Goal: Information Seeking & Learning: Find specific fact

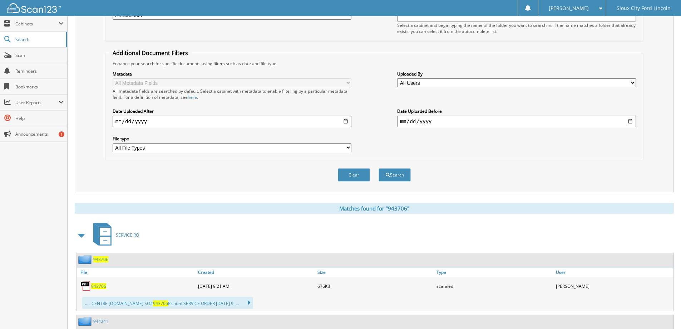
scroll to position [34, 0]
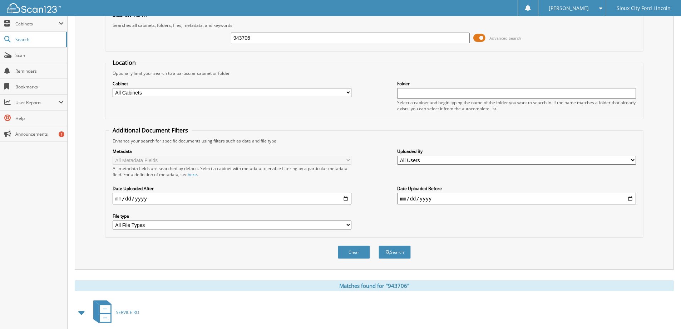
drag, startPoint x: 262, startPoint y: 37, endPoint x: 212, endPoint y: 35, distance: 49.7
click at [212, 35] on div "943706 Advanced Search" at bounding box center [374, 37] width 531 height 19
type input "948146"
click at [399, 249] on button "Search" at bounding box center [395, 251] width 32 height 13
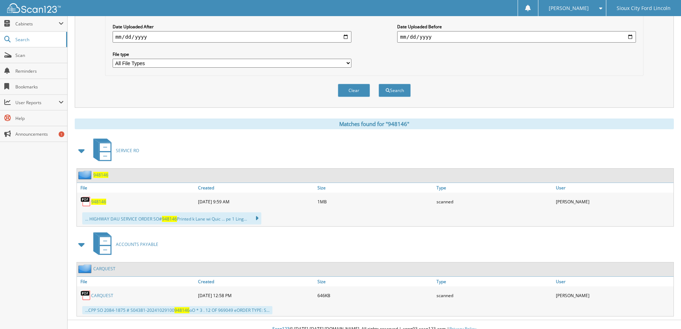
scroll to position [205, 0]
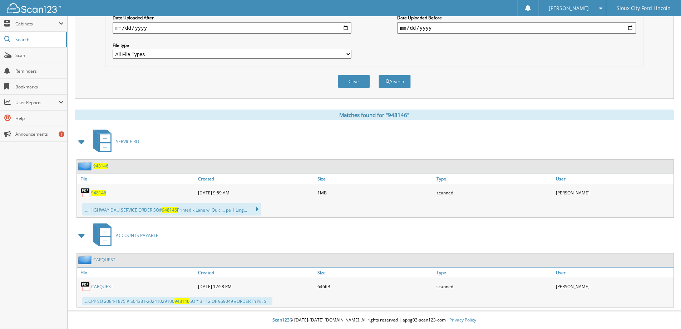
click at [95, 194] on span "948146" at bounding box center [98, 192] width 15 height 6
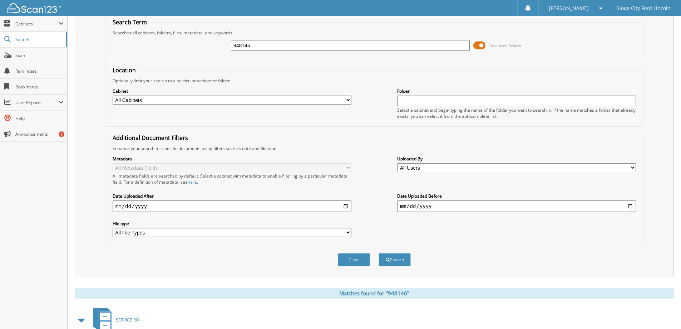
scroll to position [26, 0]
drag, startPoint x: 223, startPoint y: 47, endPoint x: 179, endPoint y: 46, distance: 44.0
click at [179, 46] on div "948146 Advanced Search" at bounding box center [374, 45] width 531 height 19
type input "945141"
click at [383, 257] on button "Search" at bounding box center [395, 259] width 32 height 13
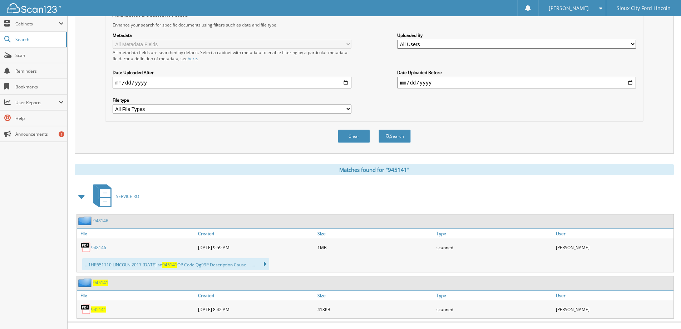
scroll to position [161, 0]
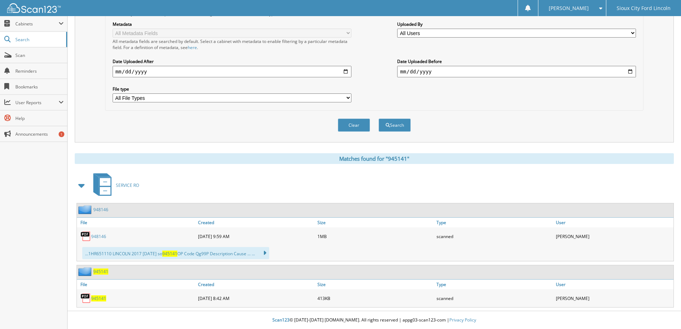
click at [99, 297] on span "945141" at bounding box center [98, 298] width 15 height 6
